Goal: Task Accomplishment & Management: Use online tool/utility

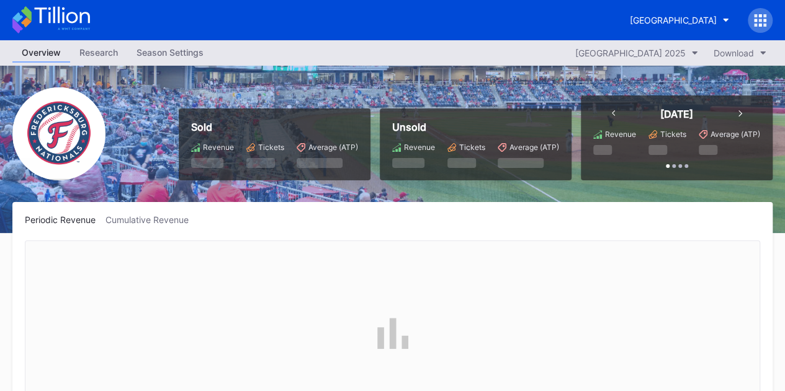
scroll to position [1976, 0]
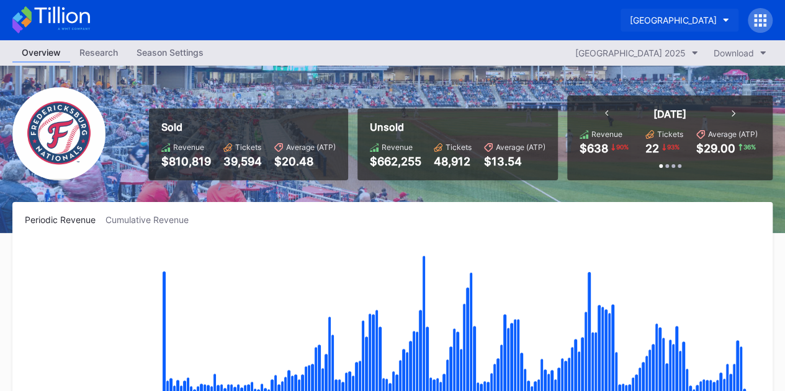
click at [646, 18] on div "[GEOGRAPHIC_DATA]" at bounding box center [673, 20] width 87 height 11
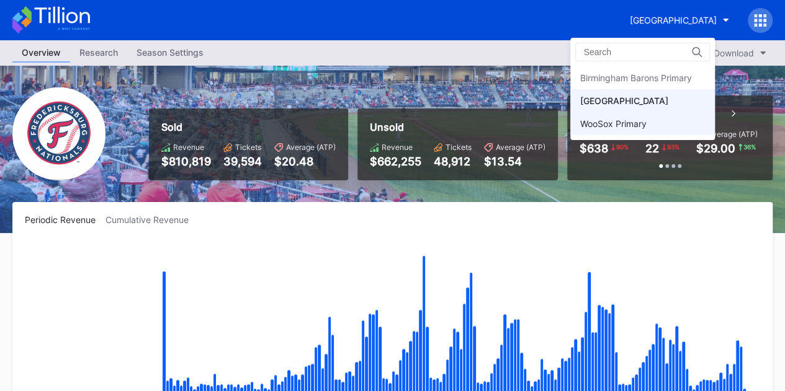
click at [624, 123] on div "WooSox Primary" at bounding box center [612, 123] width 66 height 11
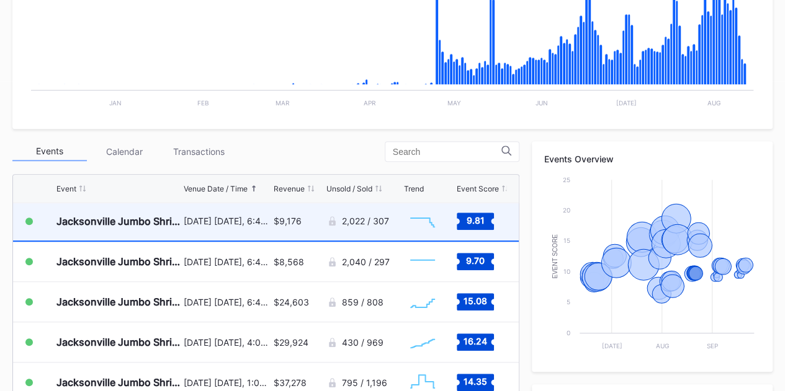
scroll to position [1030, 0]
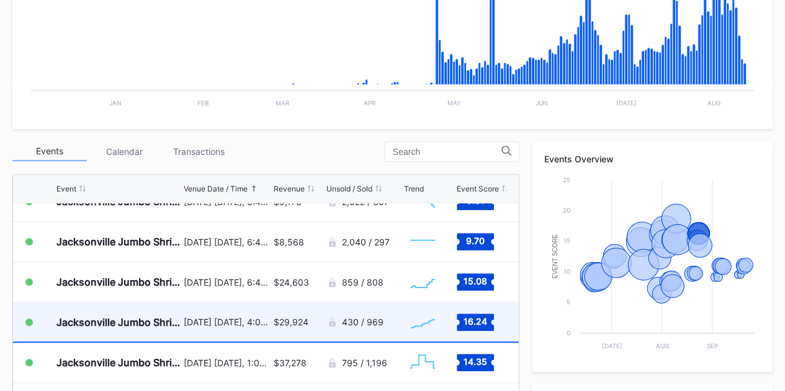
click at [274, 319] on div "$29,924" at bounding box center [291, 322] width 35 height 11
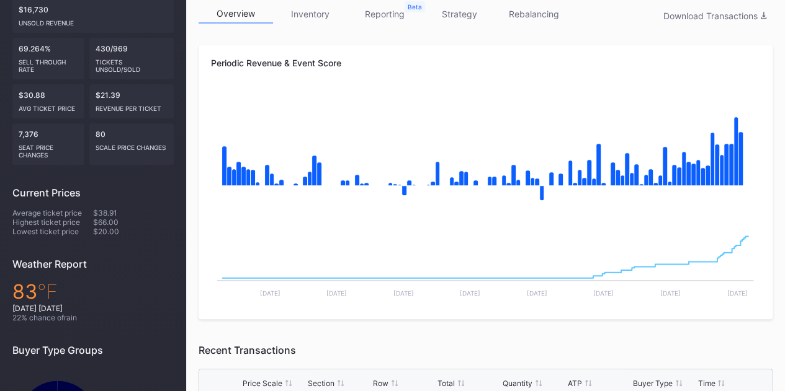
scroll to position [382, 0]
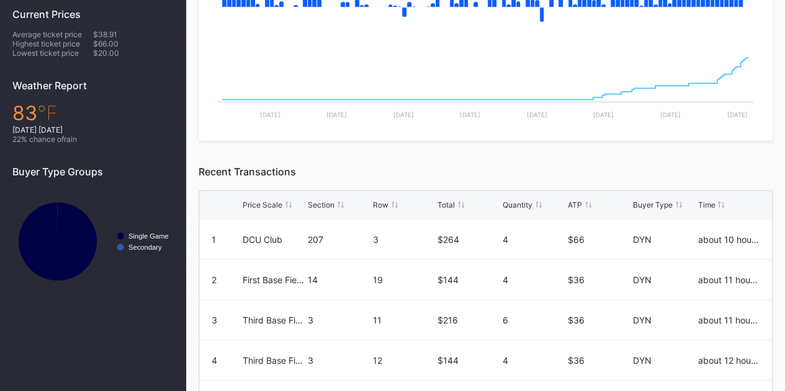
click at [408, 230] on div "3" at bounding box center [404, 240] width 62 height 40
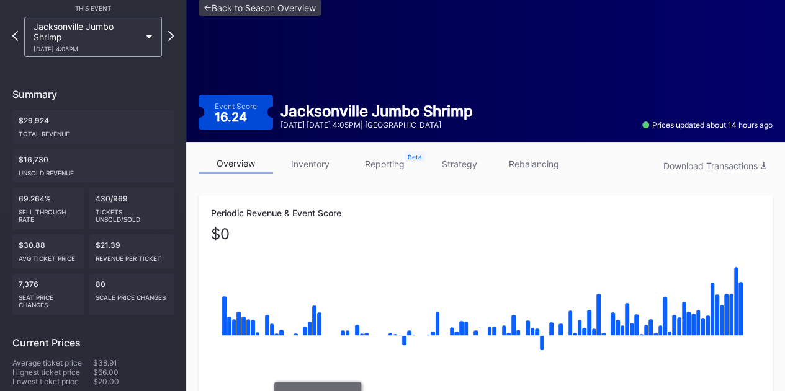
scroll to position [38, 0]
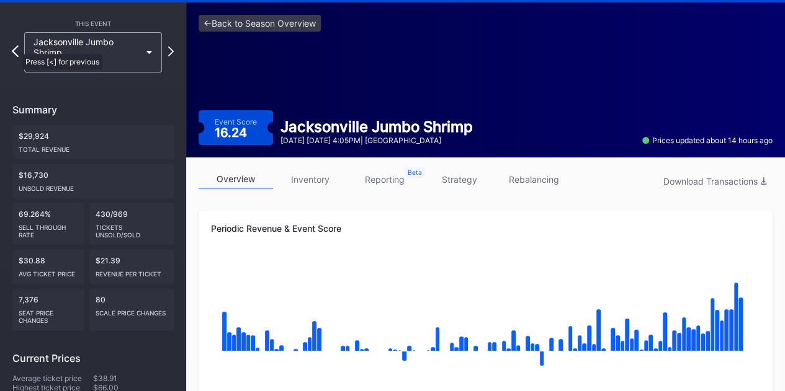
click at [16, 48] on icon at bounding box center [15, 51] width 7 height 12
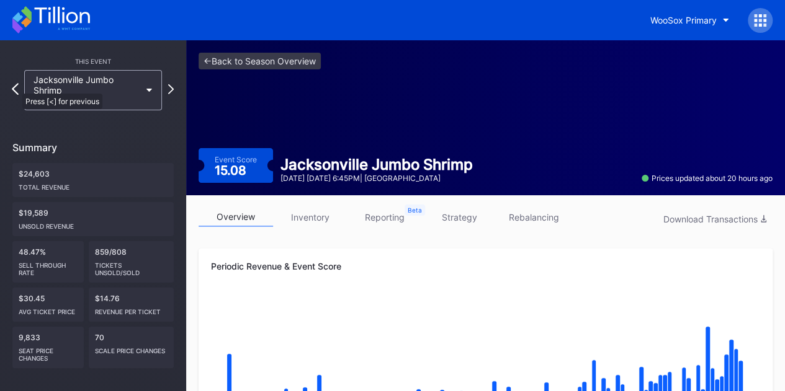
click at [15, 87] on icon at bounding box center [15, 89] width 7 height 12
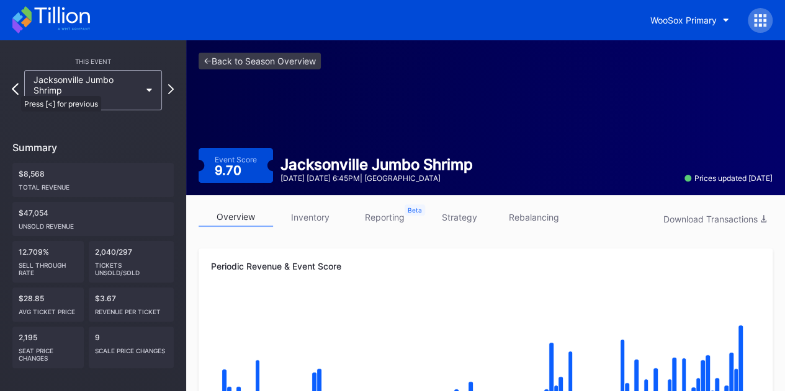
click at [15, 90] on icon at bounding box center [15, 89] width 7 height 12
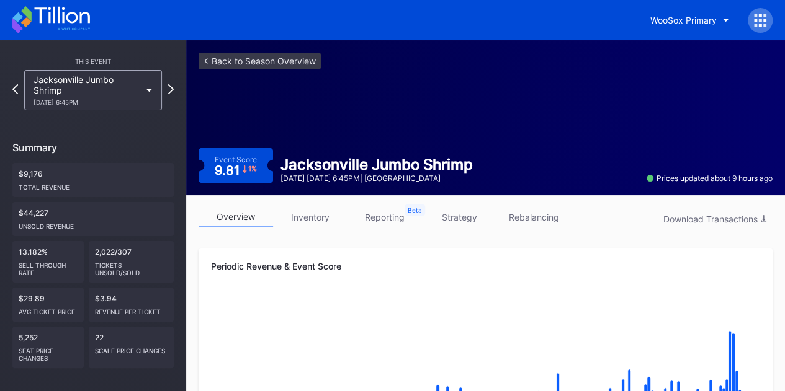
click at [16, 90] on icon at bounding box center [15, 89] width 6 height 10
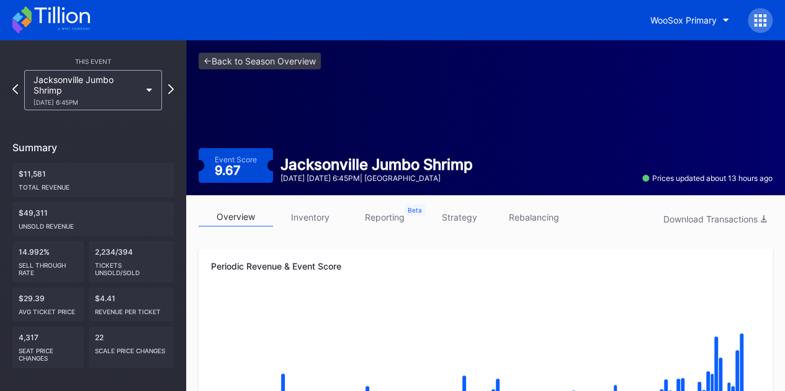
click at [16, 90] on icon at bounding box center [15, 89] width 6 height 10
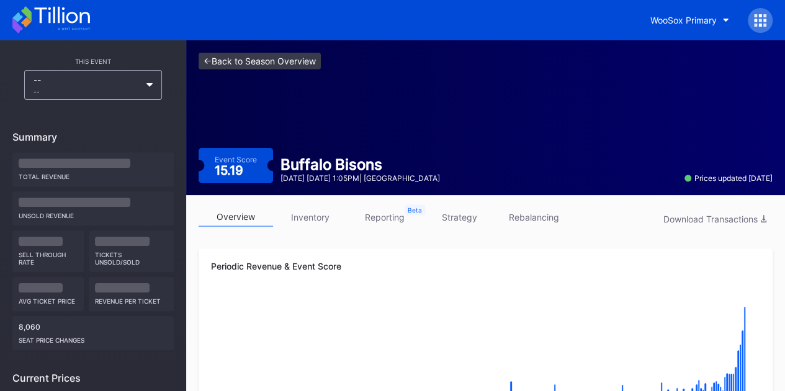
click at [234, 61] on link "<- Back to Season Overview" at bounding box center [259, 61] width 122 height 17
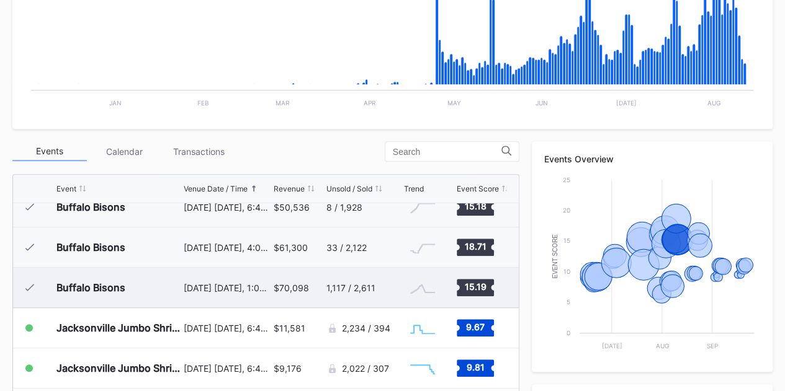
scroll to position [844, 0]
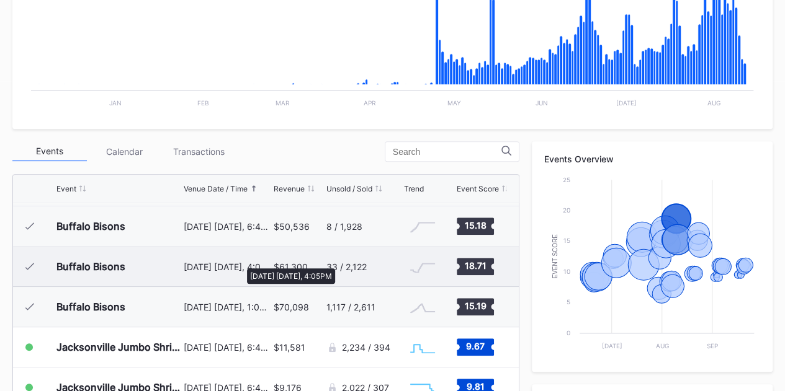
click at [241, 262] on div "[DATE] [DATE], 4:05PM" at bounding box center [227, 267] width 87 height 11
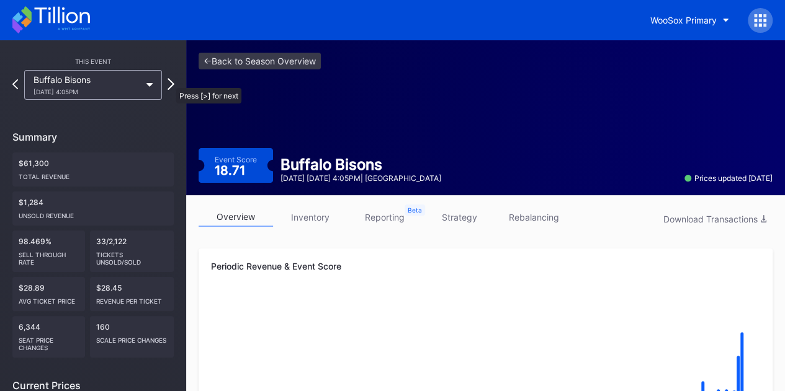
click at [170, 82] on icon at bounding box center [170, 84] width 7 height 12
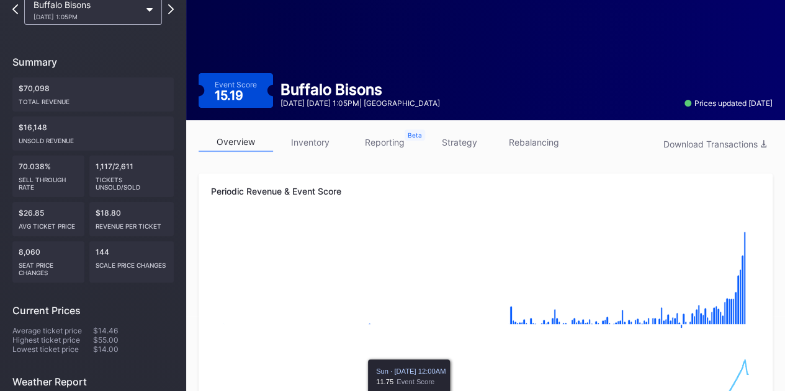
scroll to position [35, 0]
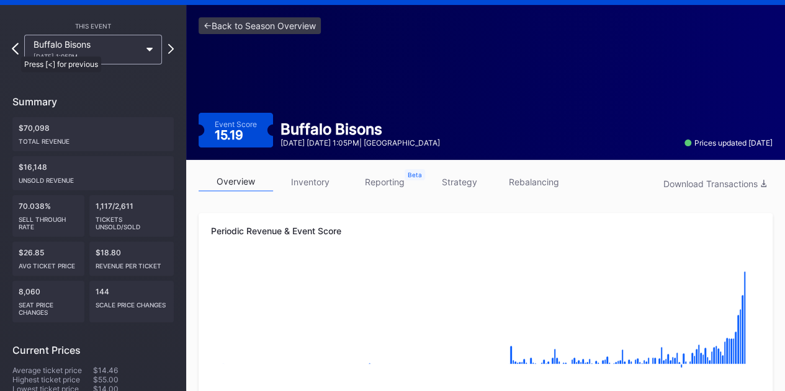
click at [15, 50] on icon at bounding box center [15, 49] width 7 height 12
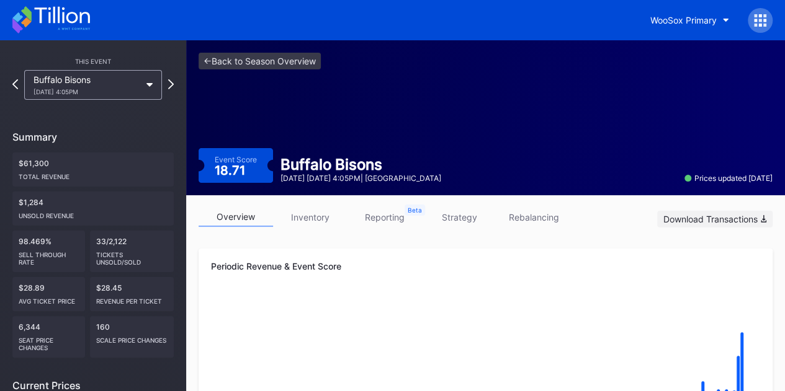
click at [708, 218] on div "Download Transactions" at bounding box center [714, 219] width 103 height 11
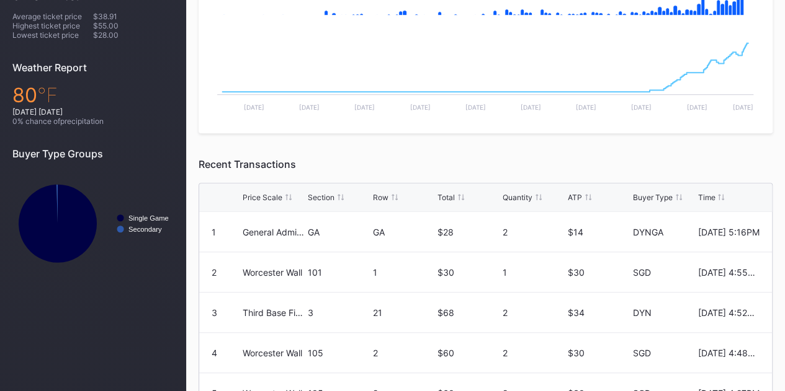
scroll to position [372, 0]
